Goal: Task Accomplishment & Management: Manage account settings

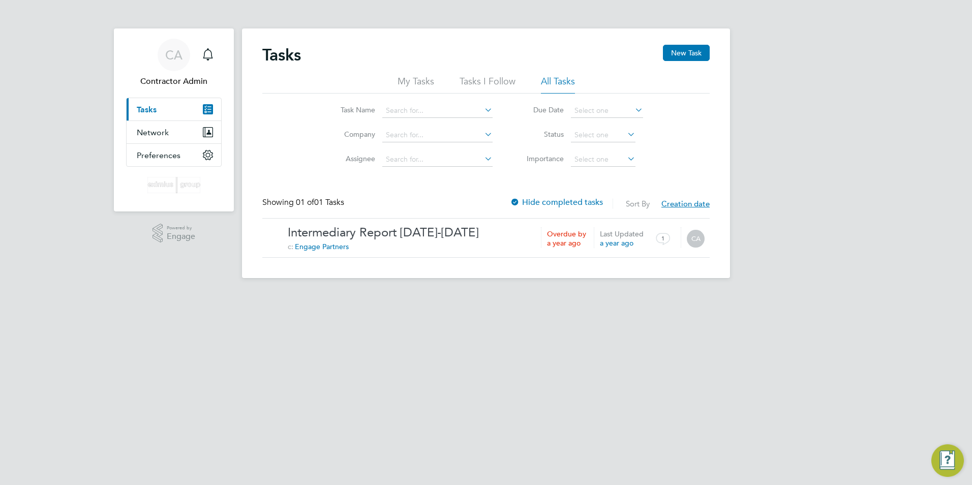
click at [466, 294] on html "CA Contractor Admin Notifications Applications: Current page: Tasks Network Bus…" at bounding box center [486, 147] width 972 height 294
click at [476, 294] on html "CA Contractor Admin Notifications Applications: Current page: Tasks Network Bus…" at bounding box center [486, 147] width 972 height 294
click at [367, 294] on html "CA Contractor Admin Notifications Applications: Current page: Tasks Network Bus…" at bounding box center [486, 147] width 972 height 294
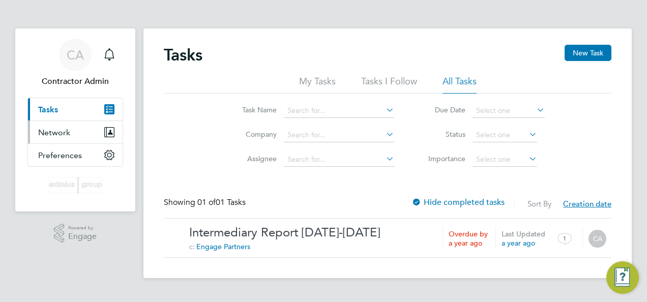
click at [63, 128] on span "Network" at bounding box center [54, 133] width 32 height 10
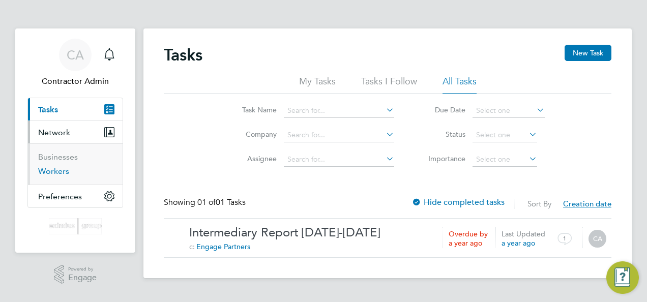
click at [61, 168] on link "Workers" at bounding box center [53, 171] width 31 height 10
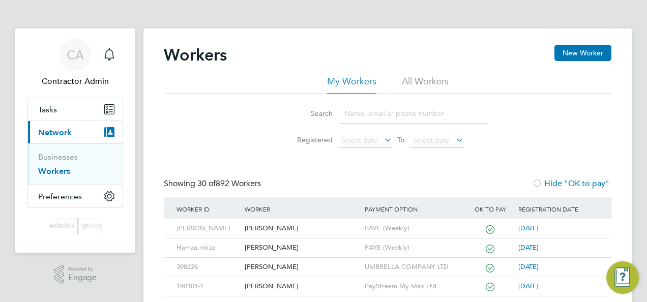
click at [388, 113] on input at bounding box center [414, 114] width 148 height 20
paste input "[PERSON_NAME]"
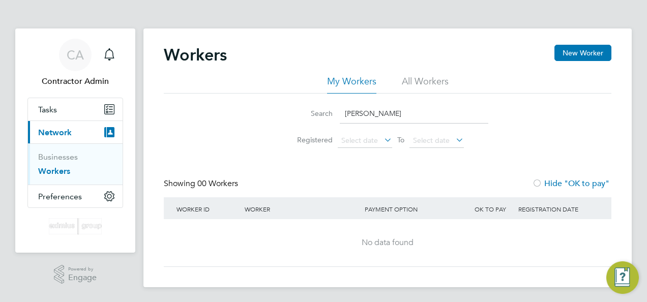
type input "[PERSON_NAME]"
click at [592, 123] on div "Search [PERSON_NAME] Registered Select date To Select date" at bounding box center [387, 123] width 447 height 59
drag, startPoint x: 584, startPoint y: 102, endPoint x: 581, endPoint y: 88, distance: 14.0
click at [583, 102] on div "Search [PERSON_NAME] Registered Select date To Select date" at bounding box center [387, 123] width 447 height 59
click at [576, 55] on button "New Worker" at bounding box center [582, 53] width 57 height 16
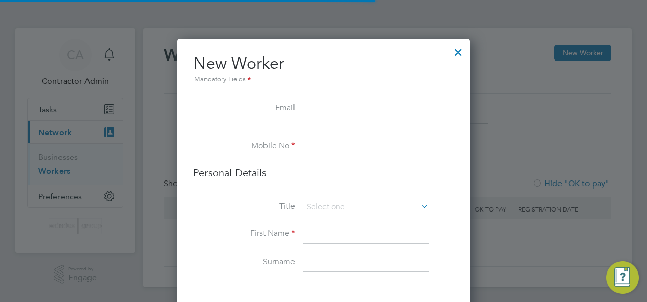
scroll to position [902, 293]
click at [323, 148] on input at bounding box center [366, 147] width 126 height 18
click at [280, 181] on li "Personal Details" at bounding box center [323, 183] width 260 height 34
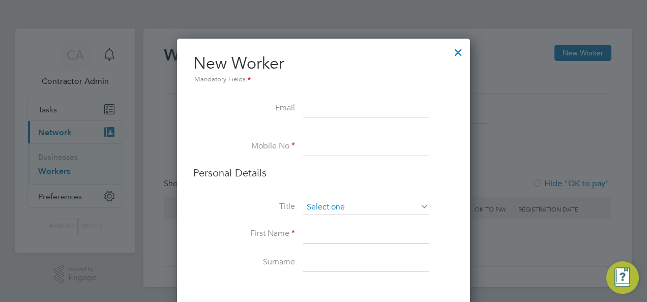
click at [325, 207] on input at bounding box center [366, 207] width 126 height 15
click at [460, 47] on div at bounding box center [458, 50] width 18 height 18
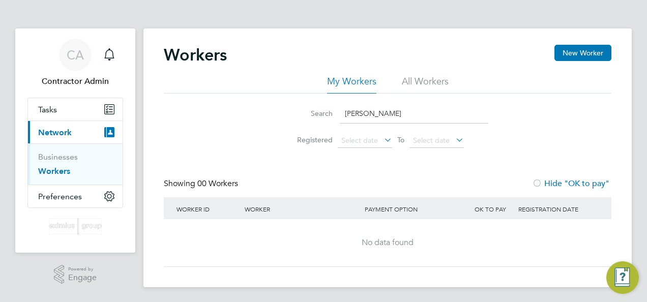
click at [58, 174] on link "Workers" at bounding box center [54, 171] width 32 height 10
click at [264, 114] on div "Search [PERSON_NAME] Registered Select date To Select date" at bounding box center [387, 123] width 447 height 59
click at [421, 111] on input "[PERSON_NAME]" at bounding box center [414, 114] width 148 height 20
click at [55, 109] on span "Tasks" at bounding box center [47, 110] width 19 height 10
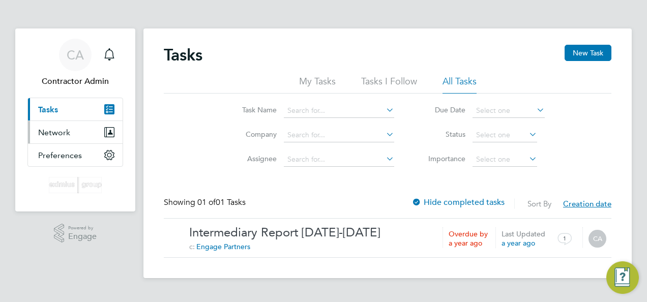
click at [52, 132] on span "Network" at bounding box center [54, 133] width 32 height 10
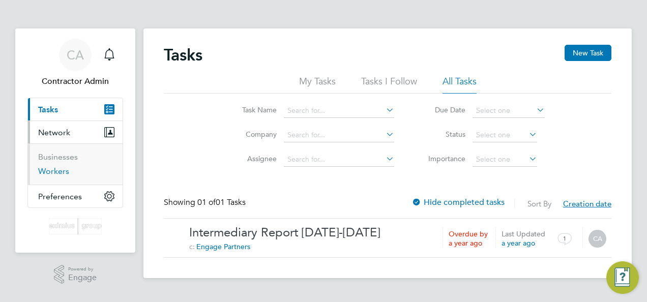
click at [58, 172] on link "Workers" at bounding box center [53, 171] width 31 height 10
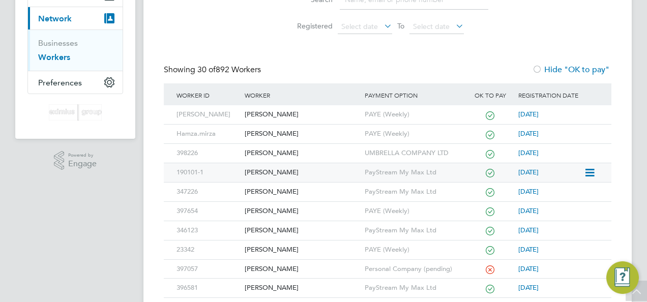
scroll to position [152, 0]
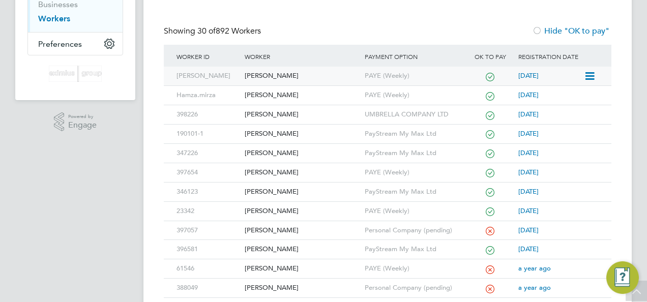
click at [395, 79] on div "PAYE (Weekly)" at bounding box center [413, 76] width 103 height 19
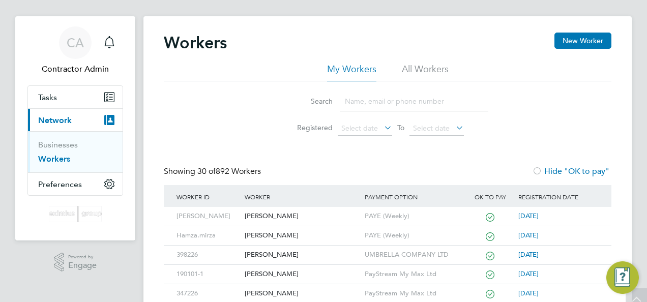
scroll to position [0, 0]
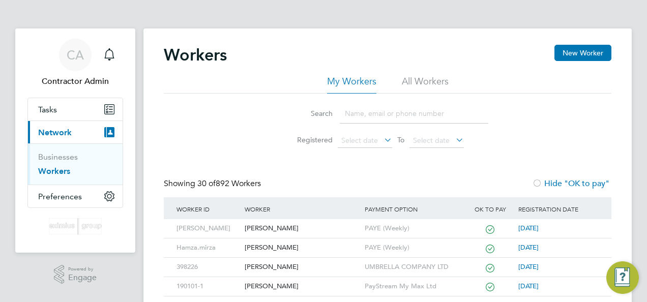
drag, startPoint x: 58, startPoint y: 173, endPoint x: 63, endPoint y: 170, distance: 6.2
click at [59, 173] on link "Workers" at bounding box center [54, 171] width 32 height 10
click at [56, 167] on link "Workers" at bounding box center [54, 171] width 32 height 10
click at [417, 102] on li "Search" at bounding box center [387, 114] width 227 height 30
click at [399, 113] on input at bounding box center [414, 114] width 148 height 20
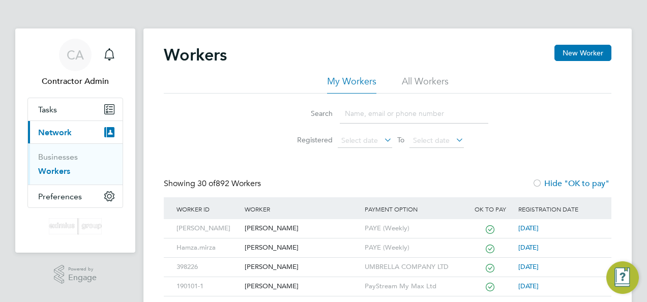
type input "[PERSON_NAME]"
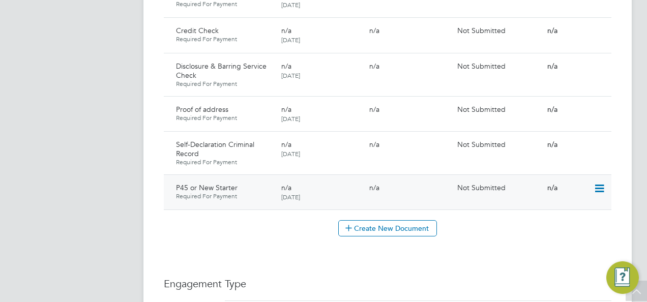
scroll to position [762, 0]
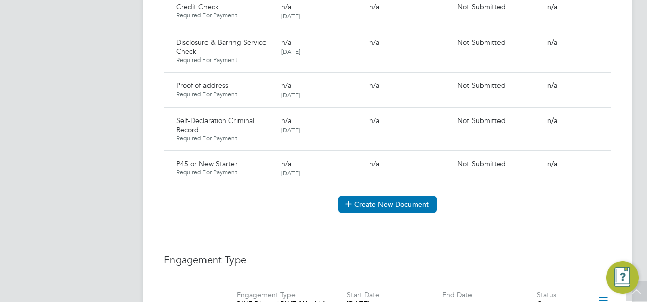
click at [400, 196] on button "Create New Document" at bounding box center [387, 204] width 99 height 16
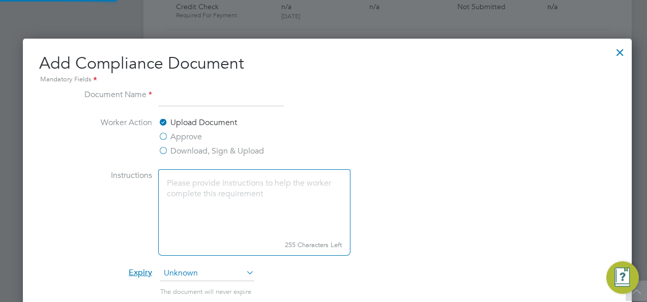
scroll to position [531, 616]
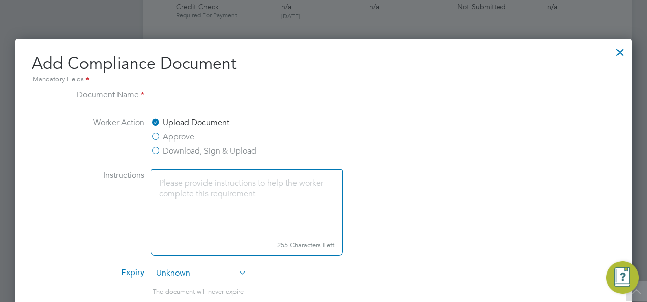
click at [170, 89] on input at bounding box center [213, 97] width 126 height 18
type input "Assignment Schedule"
click at [155, 149] on label "Download, Sign & Upload" at bounding box center [203, 151] width 106 height 12
click at [0, 0] on input "Download, Sign & Upload" at bounding box center [0, 0] width 0 height 0
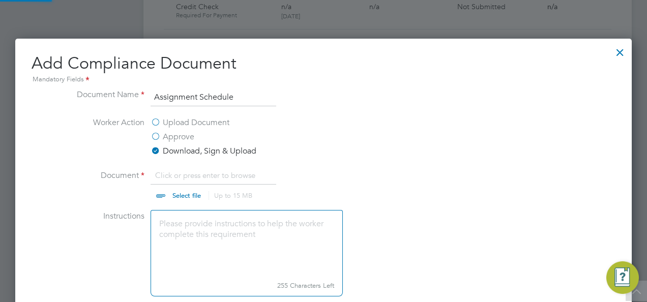
scroll to position [15, 126]
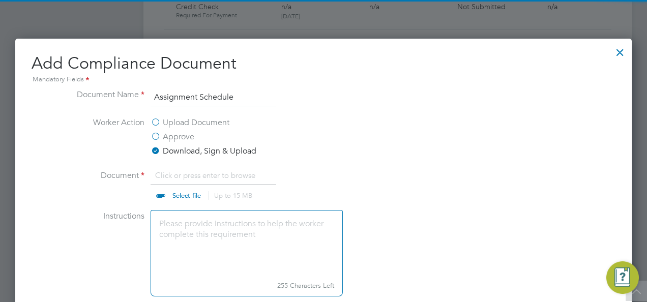
click at [186, 217] on textarea at bounding box center [246, 244] width 192 height 68
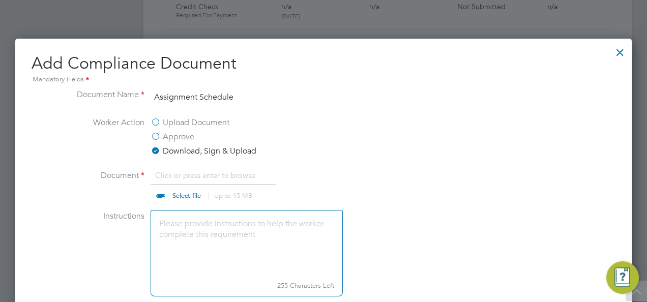
click at [179, 181] on input "file" at bounding box center [196, 184] width 160 height 30
type input "C:\fakepath\PAYE Assignment Schedule 1.pdf"
click at [199, 236] on textarea at bounding box center [246, 244] width 192 height 68
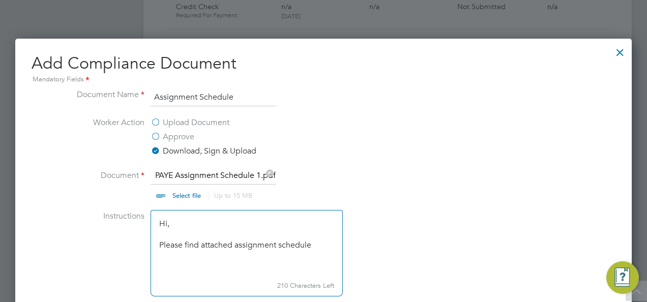
click at [311, 239] on textarea "Hi, Please find attached assignment schedule" at bounding box center [246, 244] width 192 height 68
click at [323, 245] on textarea "Hi, Please find attached assignment schedule" at bounding box center [246, 244] width 192 height 68
click at [302, 253] on textarea "Hi, Please find attached assignment schedule to be sign and upload back for app…" at bounding box center [246, 244] width 192 height 68
drag, startPoint x: 296, startPoint y: 260, endPoint x: 184, endPoint y: 267, distance: 112.1
click at [175, 263] on textarea "Hi, Please find attached assignment schedule to be sign and upload back for app…" at bounding box center [246, 244] width 192 height 68
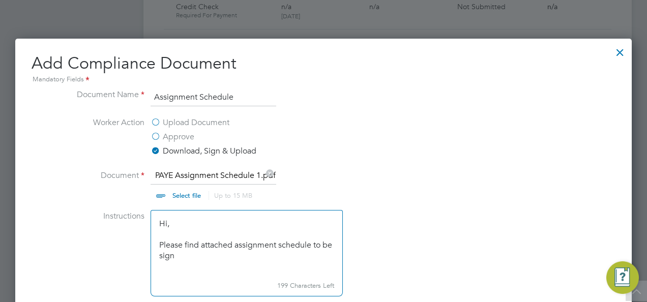
click at [186, 271] on textarea "Hi, Please find attached assignment schedule to be sign" at bounding box center [246, 244] width 192 height 68
click at [311, 242] on textarea "Hi, Please find attached assignment schedule to be sign" at bounding box center [246, 244] width 192 height 68
click at [241, 257] on textarea "Hi, Please find attached assignment schedule for you to be sign" at bounding box center [246, 244] width 192 height 68
drag, startPoint x: 212, startPoint y: 252, endPoint x: 313, endPoint y: 246, distance: 100.3
click at [313, 246] on textarea "Hi, Please find attached assignment schedule for you to be sign" at bounding box center [246, 244] width 192 height 68
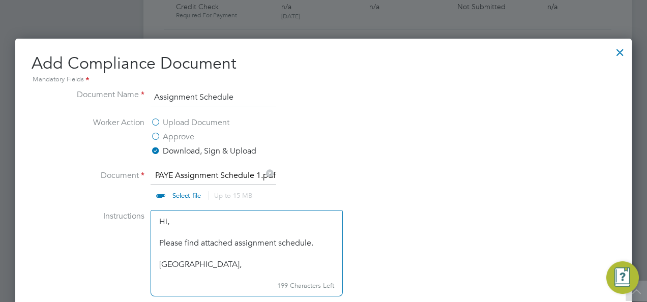
scroll to position [14, 0]
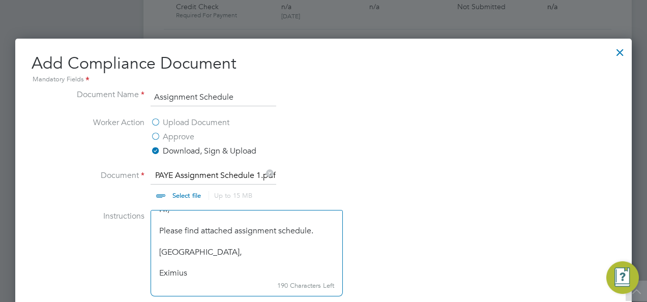
click at [170, 248] on textarea "Hi, Please find attached assignment schedule. REgards, Eximius" at bounding box center [246, 244] width 192 height 68
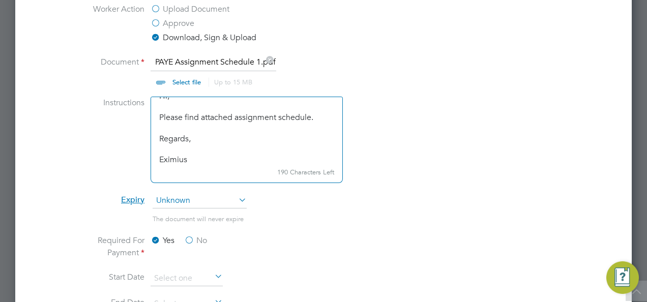
scroll to position [1017, 0]
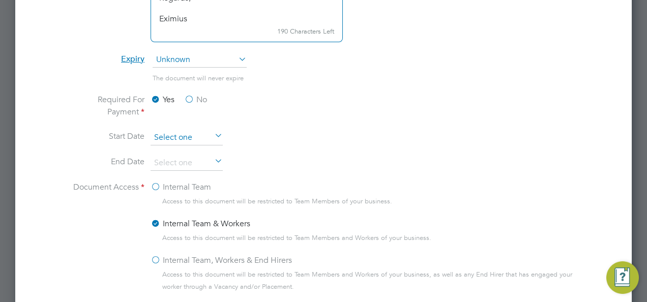
type textarea "Hi, Please find attached assignment schedule. Regards, Eximius"
click at [169, 137] on input at bounding box center [186, 137] width 72 height 15
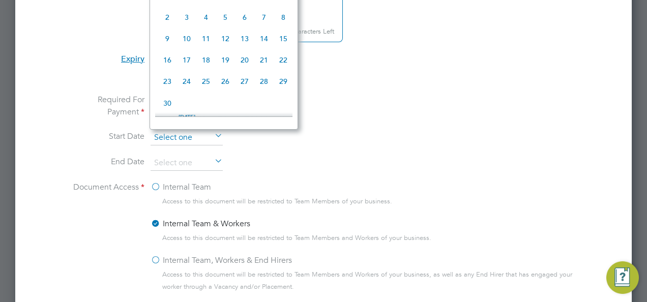
scroll to position [371, 0]
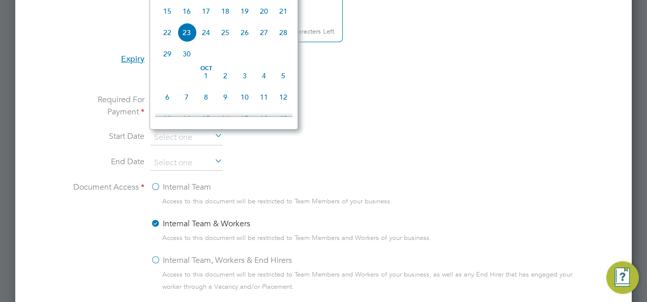
click at [184, 40] on span "23" at bounding box center [186, 32] width 19 height 19
type input "23 Sep 2025"
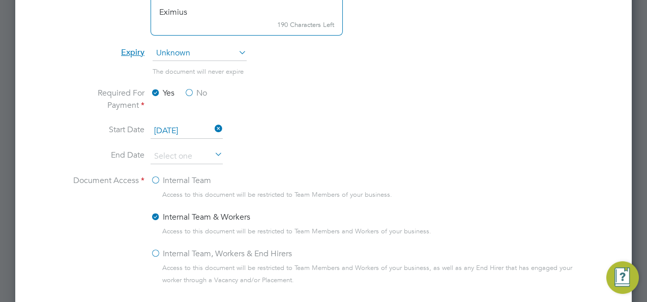
scroll to position [1067, 0]
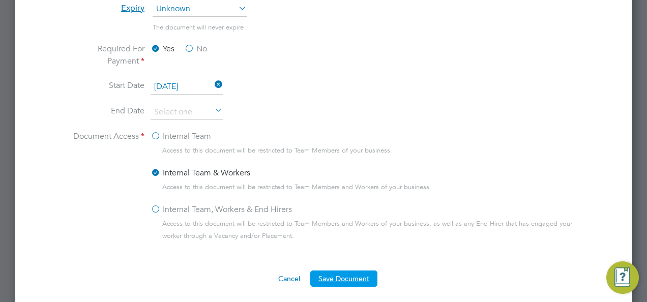
click at [354, 274] on button "Save Document" at bounding box center [343, 278] width 67 height 16
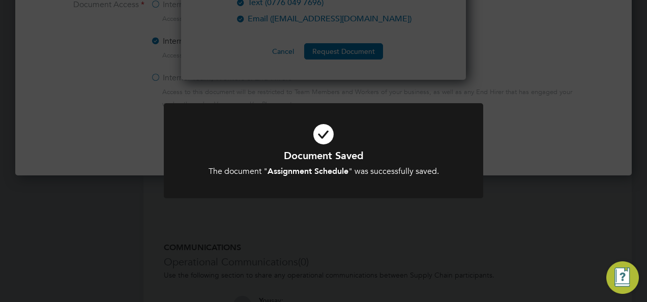
scroll to position [1220, 0]
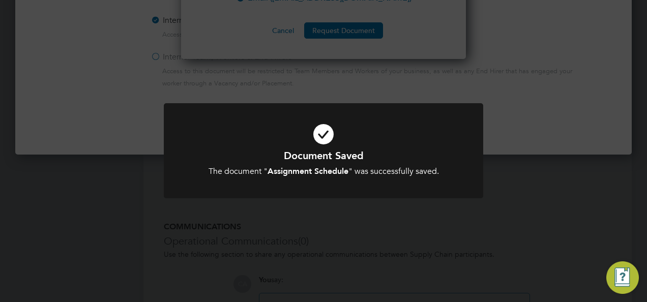
click at [378, 163] on div "Document Saved The document " Assignment Schedule " was successfully saved. Can…" at bounding box center [323, 163] width 264 height 28
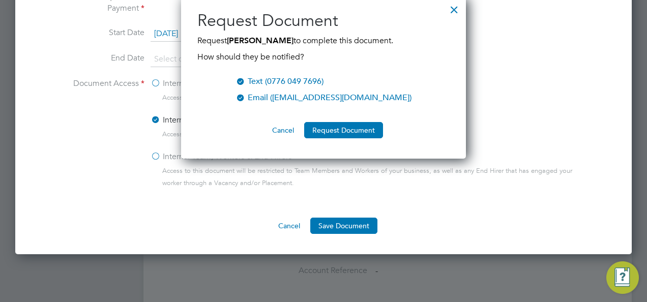
scroll to position [1118, 0]
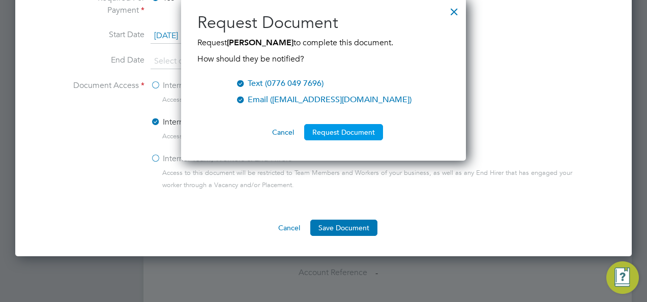
click at [349, 131] on button "Request Document" at bounding box center [343, 132] width 79 height 16
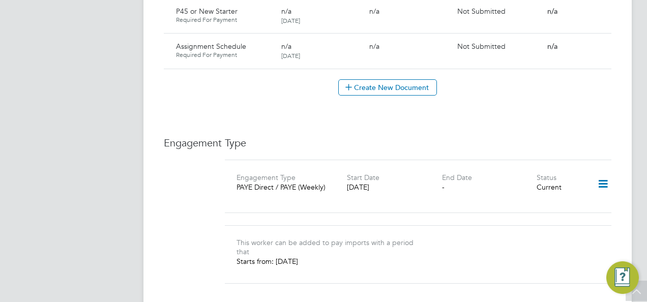
scroll to position [712, 0]
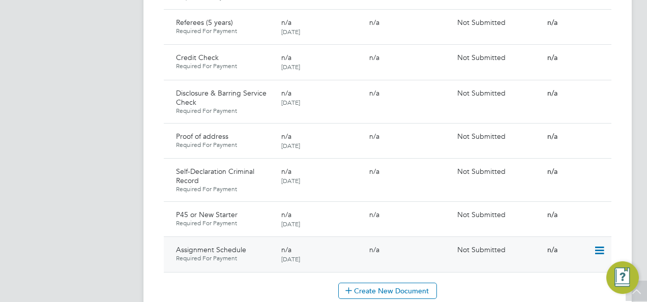
click at [597, 245] on icon at bounding box center [598, 251] width 10 height 12
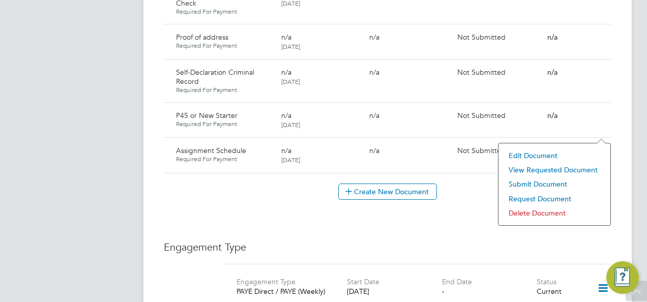
scroll to position [813, 0]
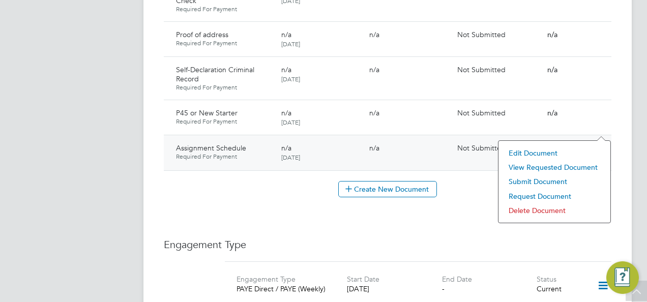
click at [534, 150] on li "Edit Document" at bounding box center [554, 153] width 102 height 14
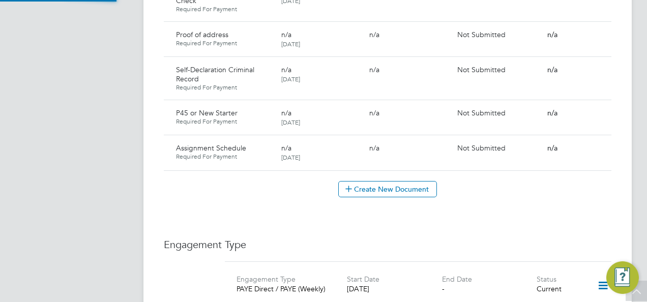
type input "Assignment Schedule"
type textarea "Hi, Please find attached assignment schedule. Regards, Eximius"
type input "23 Sep 2025"
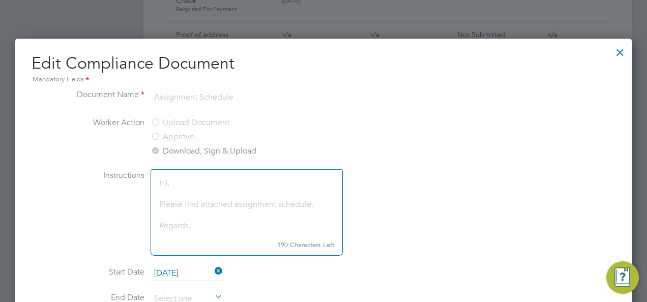
click at [621, 53] on div at bounding box center [619, 50] width 18 height 18
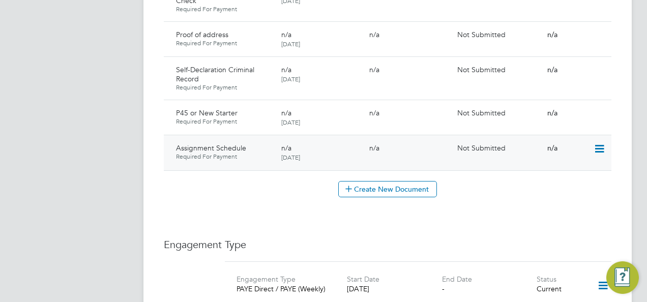
click at [600, 143] on icon at bounding box center [598, 149] width 10 height 12
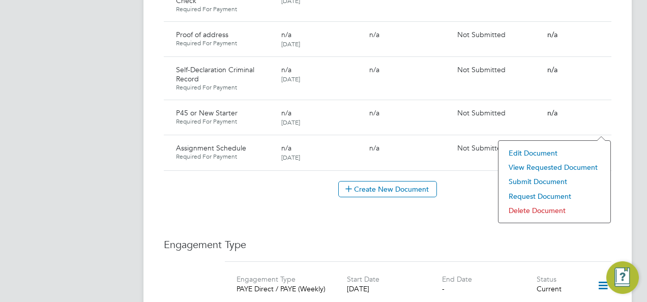
click at [555, 208] on li "Delete Document" at bounding box center [554, 210] width 102 height 14
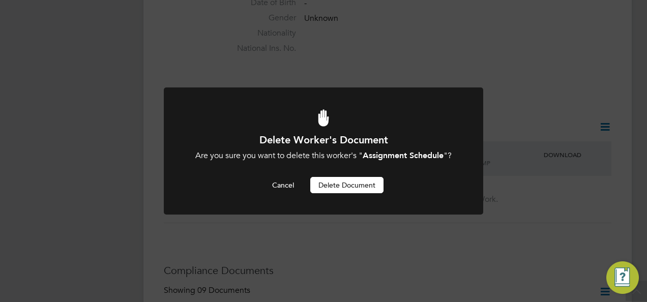
drag, startPoint x: 353, startPoint y: 184, endPoint x: 360, endPoint y: 188, distance: 7.8
click at [353, 185] on button "Delete Document" at bounding box center [346, 185] width 73 height 16
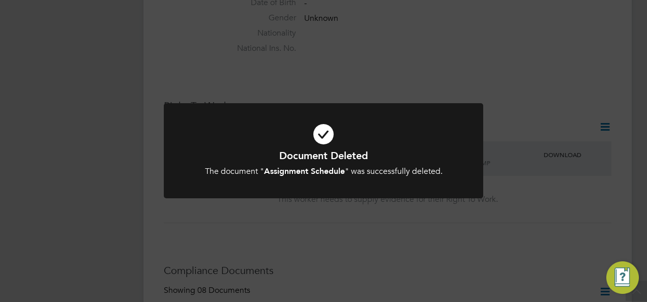
drag, startPoint x: 324, startPoint y: 161, endPoint x: 386, endPoint y: 224, distance: 88.8
click at [324, 161] on h1 "Document Deleted" at bounding box center [323, 155] width 264 height 13
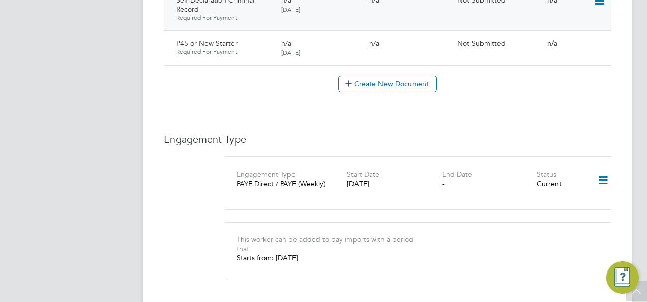
scroll to position [915, 0]
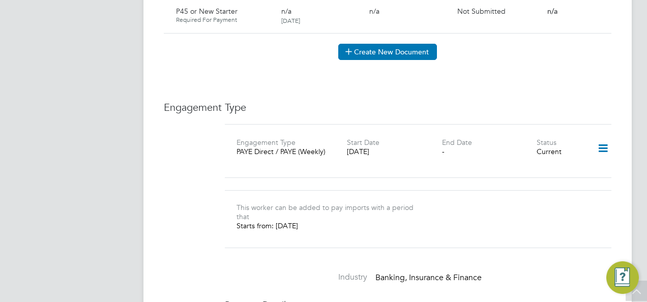
click at [379, 44] on button "Create New Document" at bounding box center [387, 52] width 99 height 16
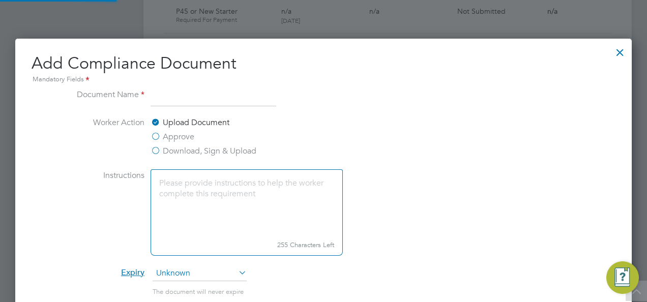
scroll to position [531, 616]
click at [180, 100] on input at bounding box center [213, 97] width 126 height 18
type input "Assignment Schedule"
click at [156, 149] on label "Download, Sign & Upload" at bounding box center [203, 151] width 106 height 12
click at [0, 0] on input "Download, Sign & Upload" at bounding box center [0, 0] width 0 height 0
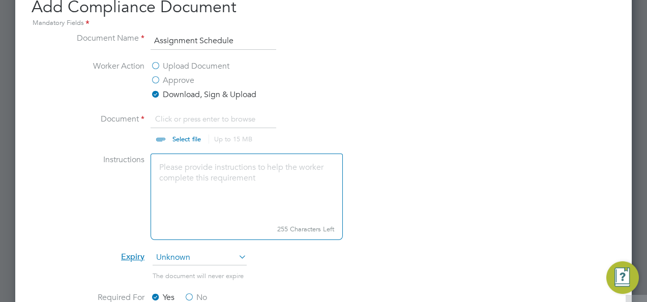
scroll to position [1017, 0]
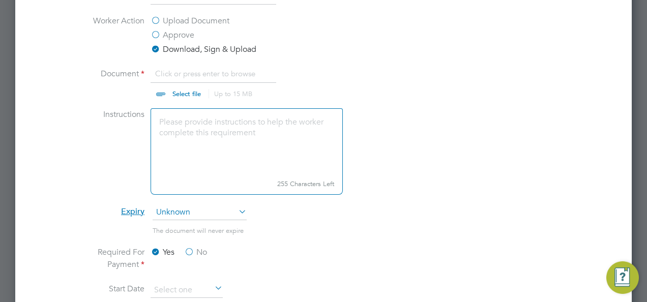
click at [178, 90] on input "file" at bounding box center [196, 83] width 160 height 30
type input "C:\fakepath\PAYE Assignment Schedule 1.pdf"
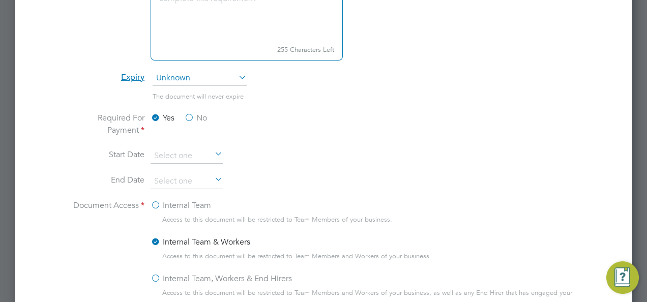
scroll to position [1271, 0]
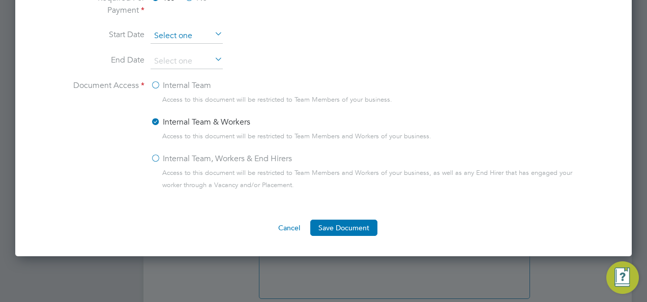
click at [208, 32] on input at bounding box center [186, 35] width 72 height 15
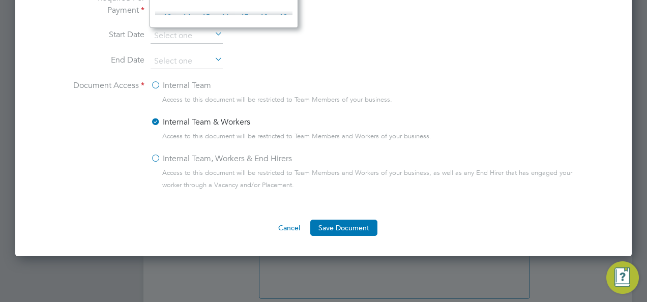
scroll to position [1169, 0]
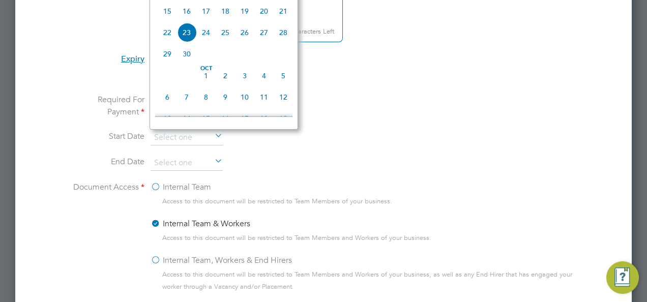
click at [182, 38] on span "23" at bounding box center [186, 32] width 19 height 19
type input "23 Sep 2025"
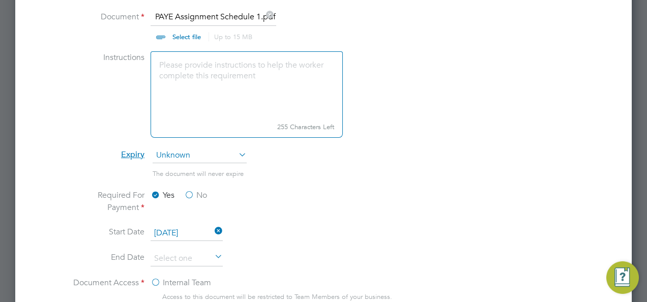
scroll to position [966, 0]
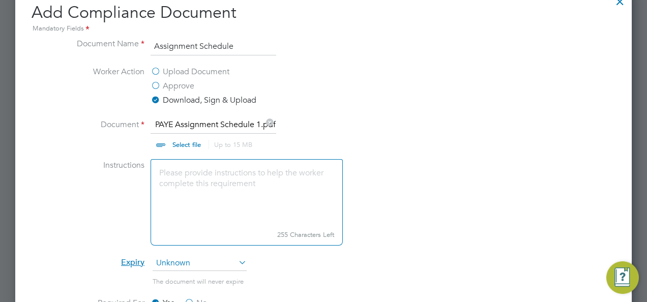
drag, startPoint x: 251, startPoint y: 189, endPoint x: 245, endPoint y: 186, distance: 7.1
click at [249, 189] on textarea at bounding box center [246, 193] width 192 height 68
drag, startPoint x: 195, startPoint y: 200, endPoint x: 162, endPoint y: 199, distance: 32.5
click at [162, 199] on textarea "Hi Tina, Please sign and submit back to us. Thank you, Eximius" at bounding box center [246, 193] width 192 height 68
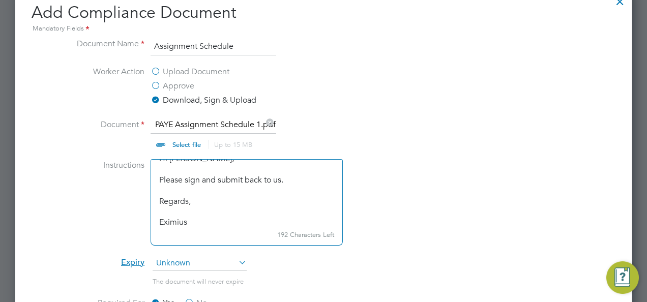
type textarea "Hi Tina, Please sign and submit back to us. Regards, Eximius"
click at [401, 102] on li "Worker Action Upload Document Approve Download, Sign & Upload" at bounding box center [323, 92] width 510 height 53
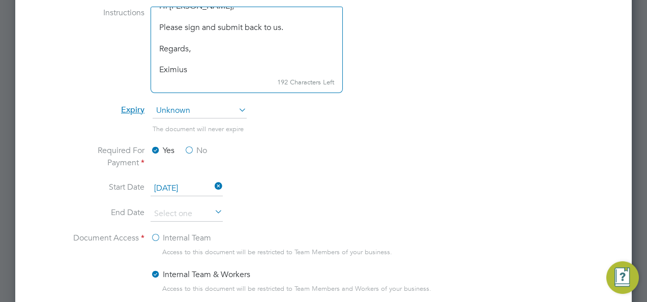
scroll to position [1322, 0]
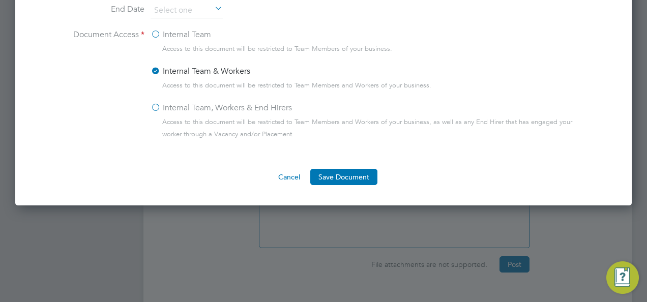
click at [351, 170] on button "Save Document" at bounding box center [343, 177] width 67 height 16
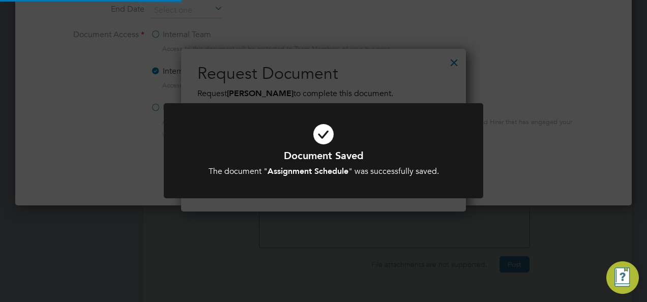
scroll to position [163, 285]
click at [424, 144] on icon at bounding box center [323, 134] width 264 height 40
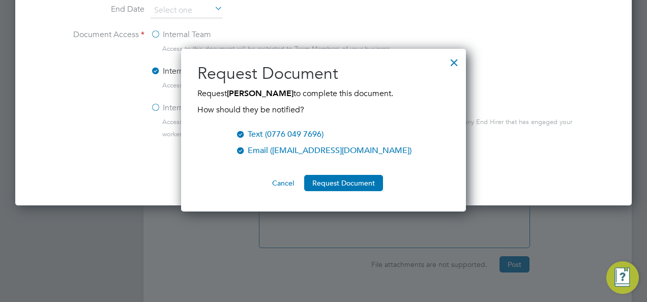
click at [351, 180] on button "Request Document" at bounding box center [343, 183] width 79 height 16
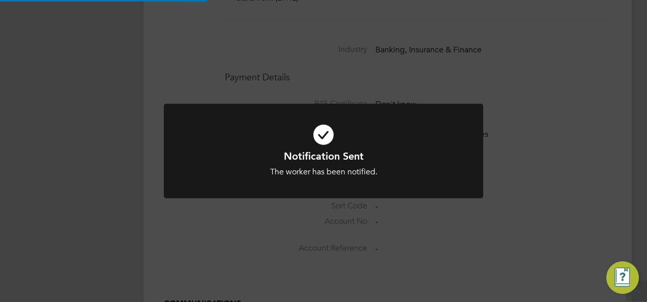
scroll to position [1322, 0]
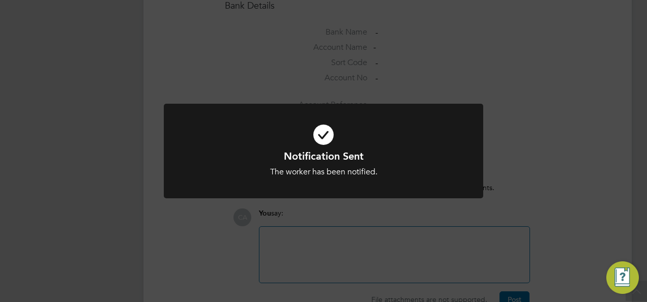
click at [562, 155] on div "Notification Sent The worker has been notified. Cancel Okay" at bounding box center [323, 151] width 647 height 302
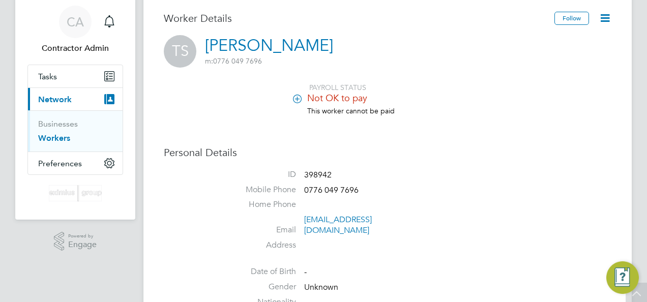
scroll to position [0, 0]
